Goal: Communication & Community: Connect with others

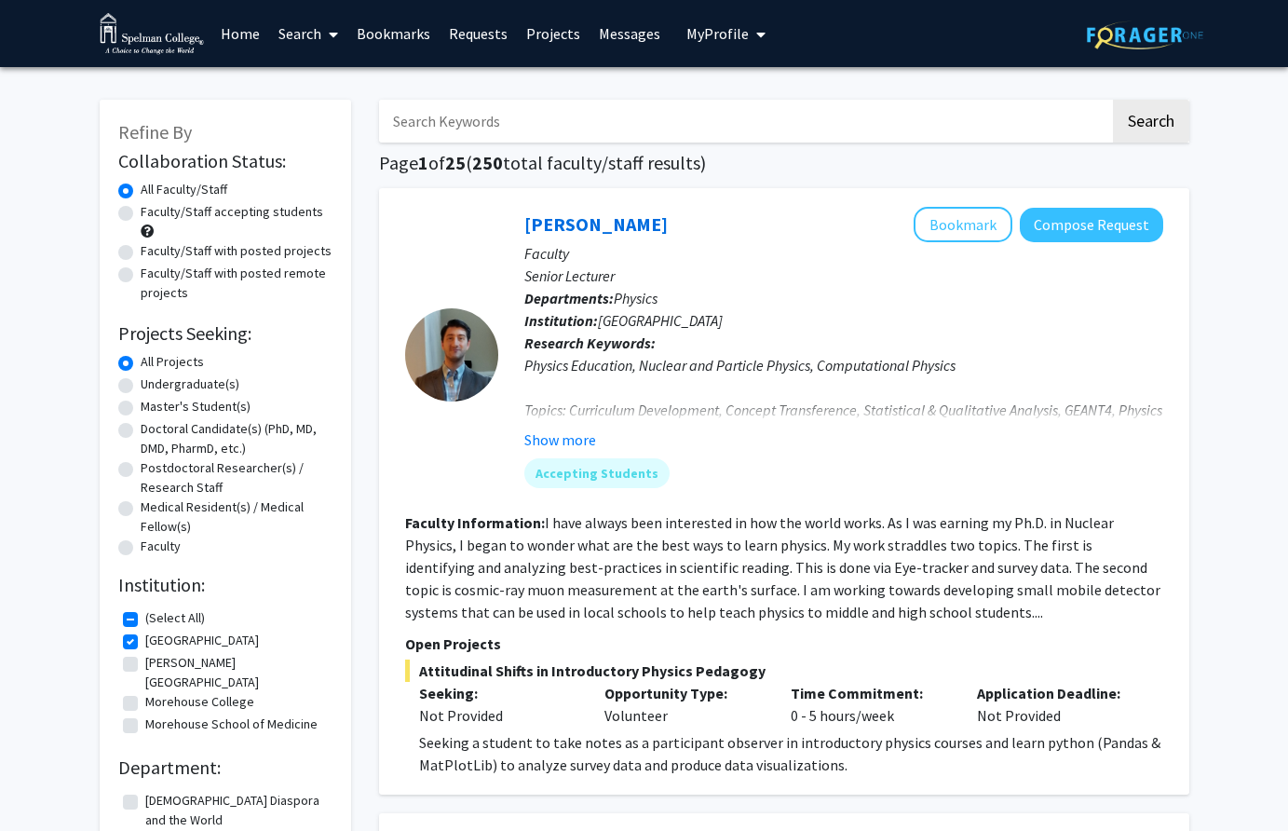
click at [714, 35] on span "My Profile" at bounding box center [718, 33] width 62 height 19
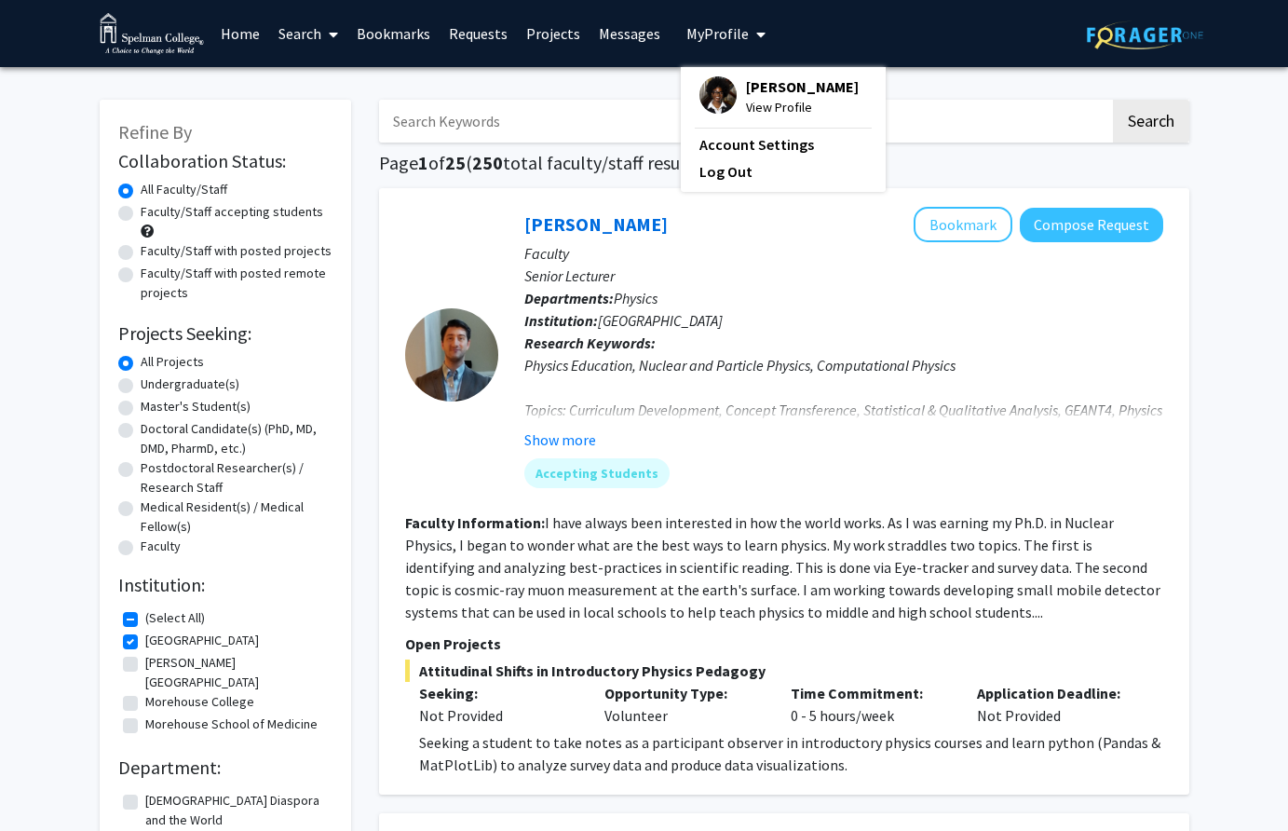
click at [748, 91] on span "[PERSON_NAME]" at bounding box center [802, 86] width 113 height 20
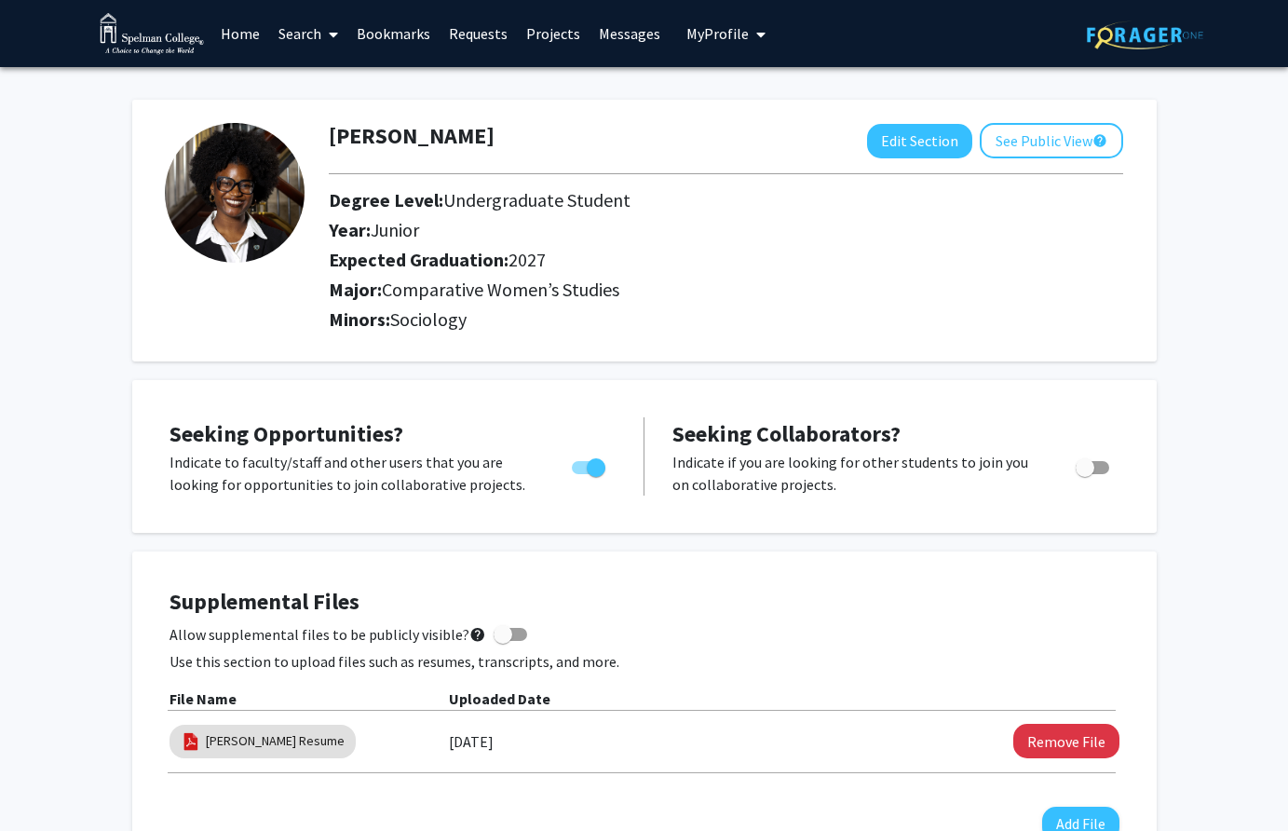
click at [483, 35] on link "Requests" at bounding box center [478, 33] width 77 height 65
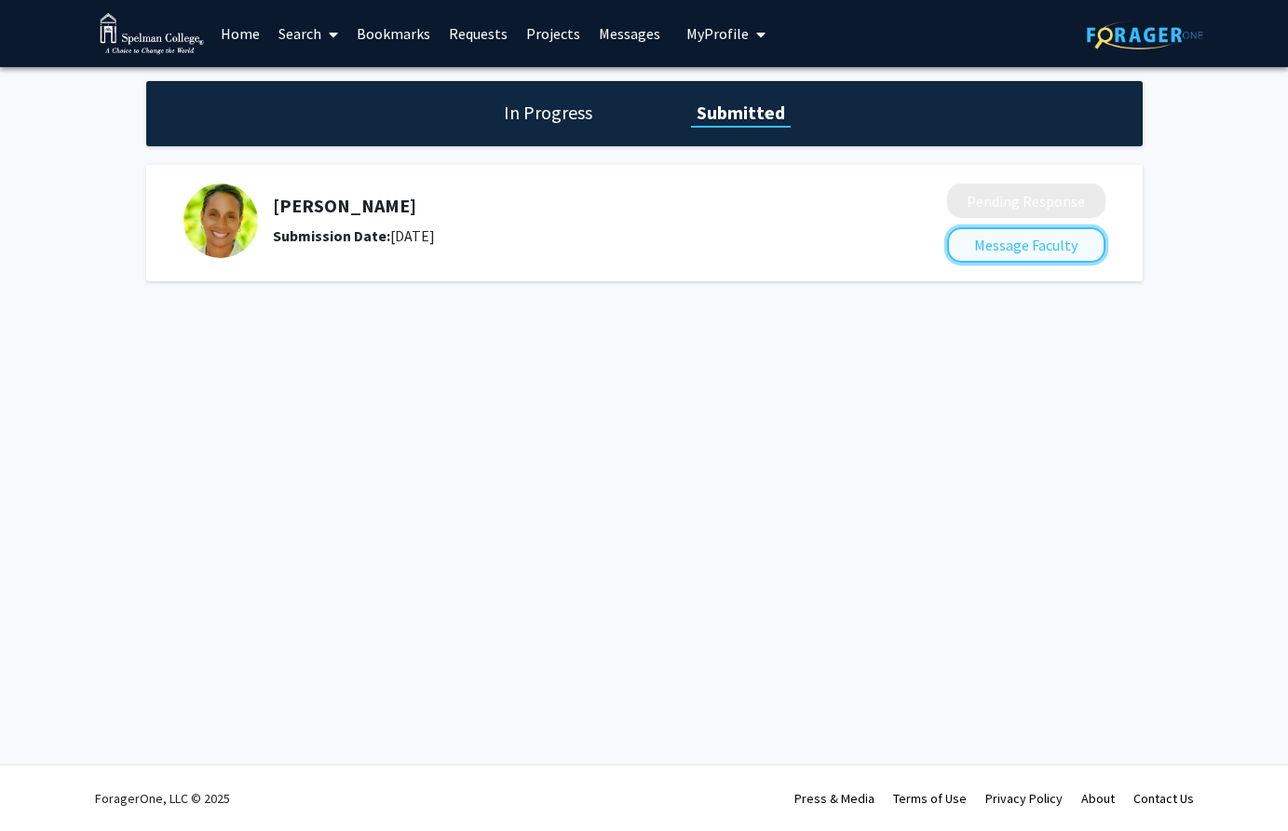
click at [1013, 256] on button "Message Faculty" at bounding box center [1026, 244] width 158 height 35
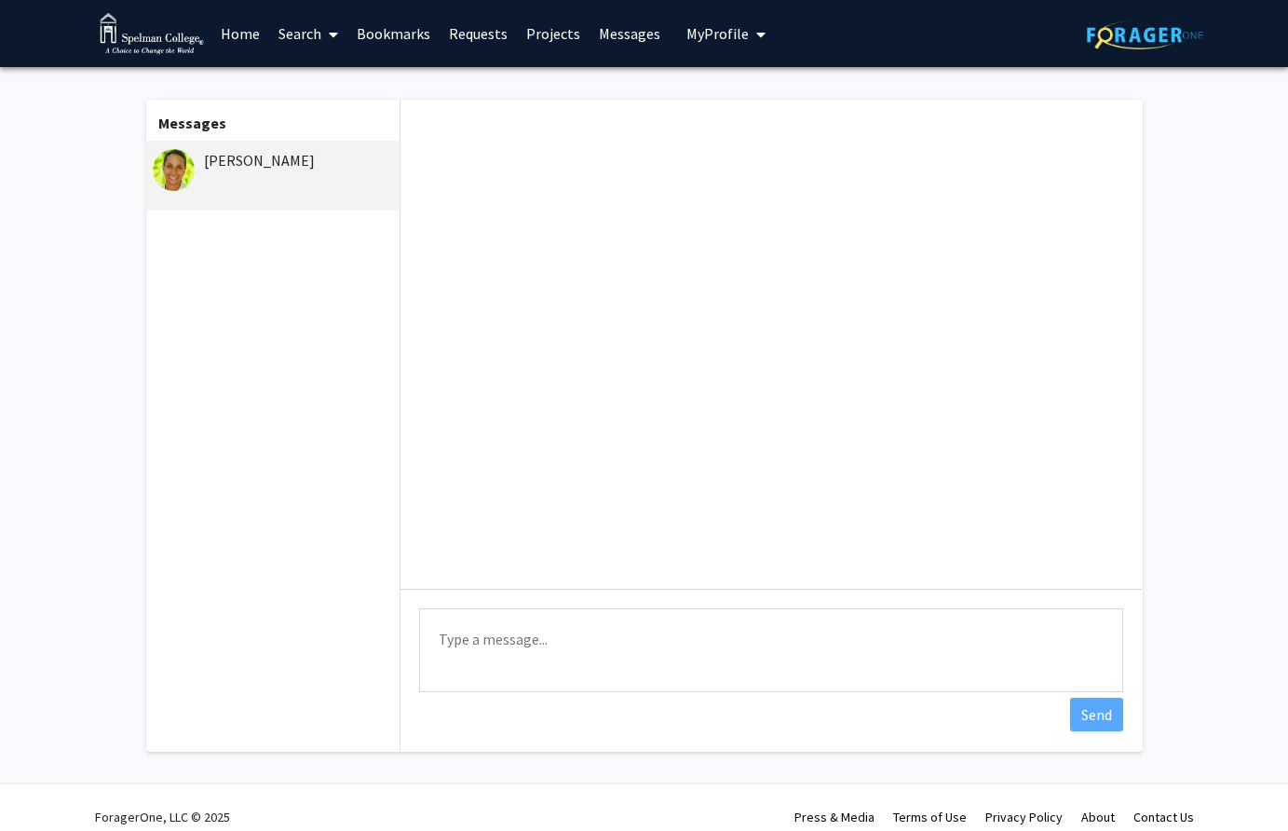
drag, startPoint x: 205, startPoint y: 159, endPoint x: 344, endPoint y: 161, distance: 138.8
click at [344, 161] on div "[PERSON_NAME]" at bounding box center [274, 160] width 243 height 22
copy div "[PERSON_NAME]"
click at [481, 37] on link "Requests" at bounding box center [478, 33] width 77 height 65
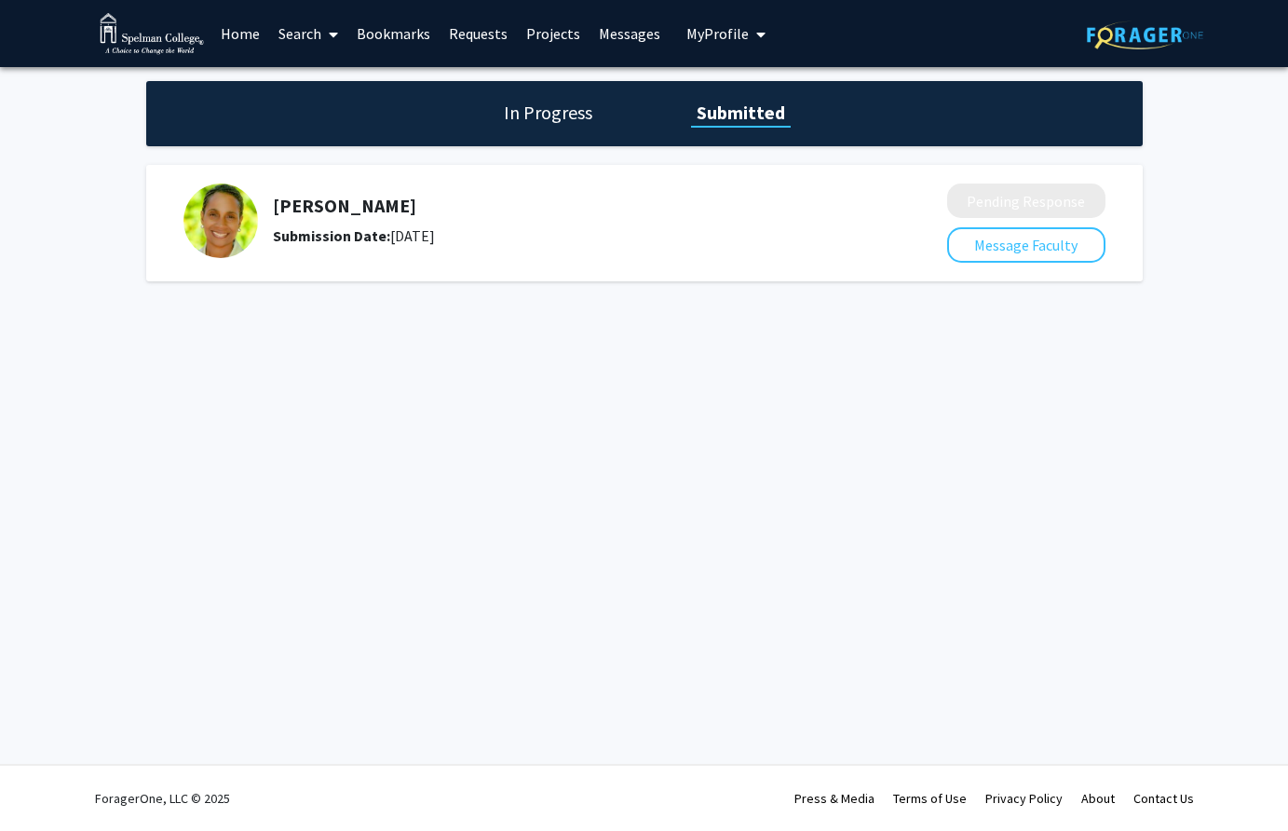
click at [403, 206] on h5 "[PERSON_NAME]" at bounding box center [561, 206] width 576 height 22
click at [574, 109] on h1 "In Progress" at bounding box center [548, 113] width 100 height 26
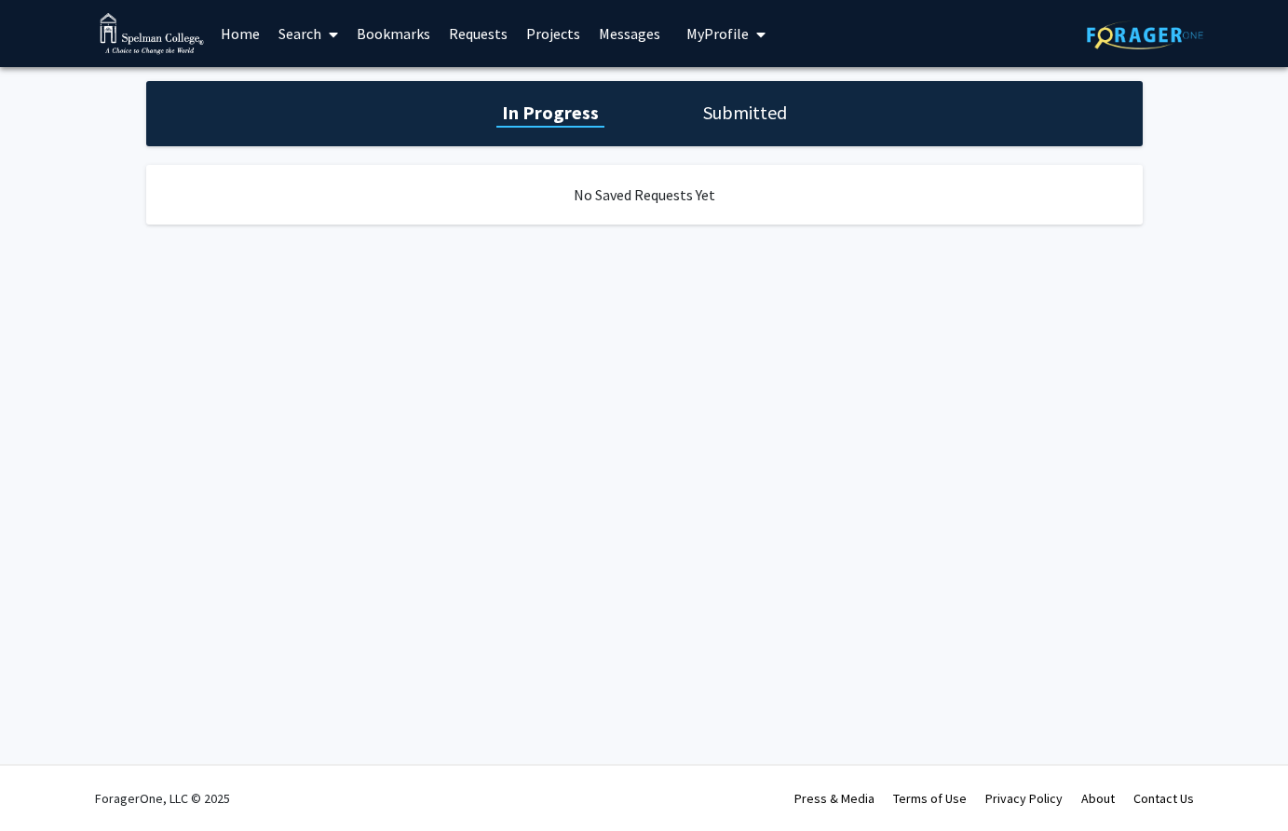
drag, startPoint x: 735, startPoint y: 124, endPoint x: 724, endPoint y: 124, distance: 11.2
click at [736, 124] on h1 "Submitted" at bounding box center [745, 113] width 95 height 26
